Goal: Communication & Community: Answer question/provide support

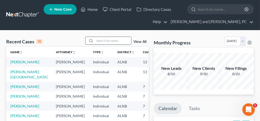
click at [111, 41] on input "search" at bounding box center [113, 41] width 36 height 8
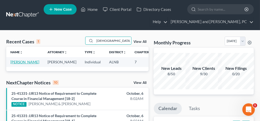
type input "[DEMOGRAPHIC_DATA]"
click at [13, 62] on link "[PERSON_NAME]" at bounding box center [24, 62] width 29 height 4
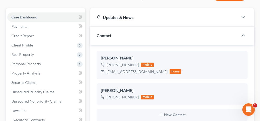
scroll to position [78, 0]
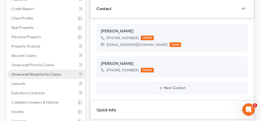
click at [41, 73] on span "Unsecured Nonpriority Claims" at bounding box center [36, 74] width 50 height 4
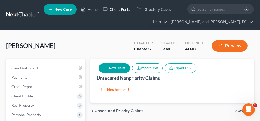
click at [119, 10] on link "Client Portal" at bounding box center [117, 9] width 34 height 9
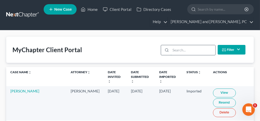
click at [198, 49] on input "search" at bounding box center [193, 50] width 44 height 10
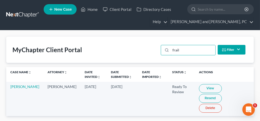
type input "frail"
click at [209, 88] on link "View" at bounding box center [210, 88] width 23 height 9
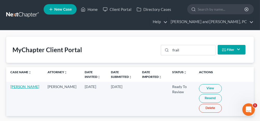
click at [14, 87] on link "[PERSON_NAME]" at bounding box center [24, 86] width 29 height 4
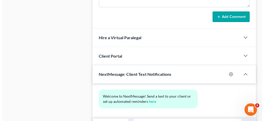
scroll to position [390, 0]
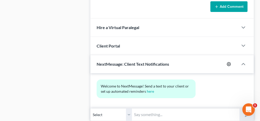
click at [229, 62] on icon "button" at bounding box center [229, 64] width 4 height 4
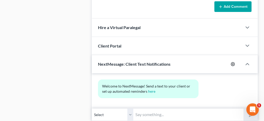
select select "1"
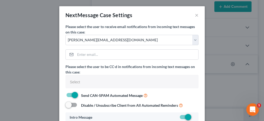
select select
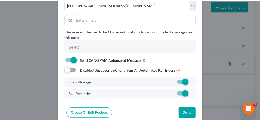
scroll to position [42, 0]
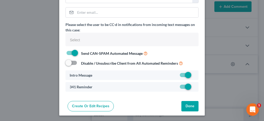
click at [184, 102] on button "Done" at bounding box center [189, 106] width 17 height 10
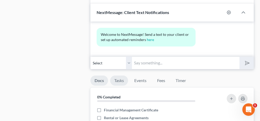
scroll to position [442, 0]
click at [163, 56] on input "text" at bounding box center [185, 62] width 107 height 13
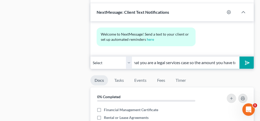
scroll to position [0, 177]
type input "This is [PERSON_NAME] from [PERSON_NAME] and [PERSON_NAME]. [PERSON_NAME] told …"
click at [246, 61] on line "submit" at bounding box center [247, 62] width 3 height 3
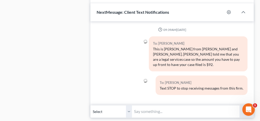
scroll to position [468, 0]
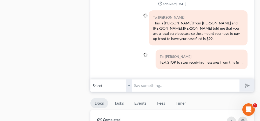
click at [129, 79] on select "Select [PHONE_NUMBER] - [PERSON_NAME] [PHONE_NUMBER] - [PERSON_NAME]" at bounding box center [111, 85] width 42 height 13
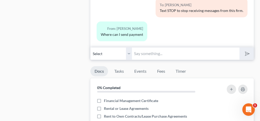
scroll to position [520, 0]
click at [154, 48] on input "text" at bounding box center [185, 53] width 107 height 13
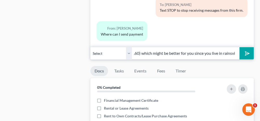
scroll to position [0, 175]
type input "You can bring it to the anniston or gadsden office. Also, we take a debit card …"
click at [249, 50] on polygon "submit" at bounding box center [246, 53] width 6 height 6
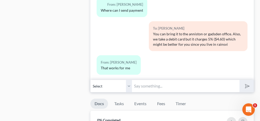
scroll to position [494, 0]
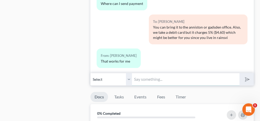
click at [148, 78] on input "text" at bounding box center [185, 79] width 107 height 13
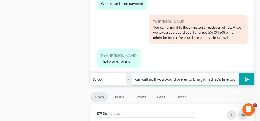
scroll to position [0, 89]
type input "Okay, if you would like to pay over the phone you can call in. If you would pre…"
click at [249, 78] on line "submit" at bounding box center [247, 79] width 3 height 3
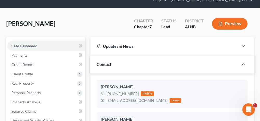
scroll to position [0, 0]
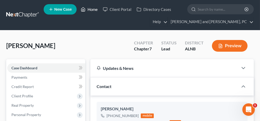
click at [94, 9] on link "Home" at bounding box center [89, 9] width 22 height 9
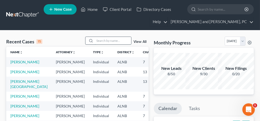
click at [104, 40] on input "search" at bounding box center [113, 41] width 36 height 8
type input "[PERSON_NAME]"
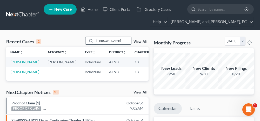
drag, startPoint x: 108, startPoint y: 40, endPoint x: 97, endPoint y: 40, distance: 10.7
click at [97, 40] on input "[PERSON_NAME]" at bounding box center [113, 41] width 36 height 8
